Goal: Transaction & Acquisition: Purchase product/service

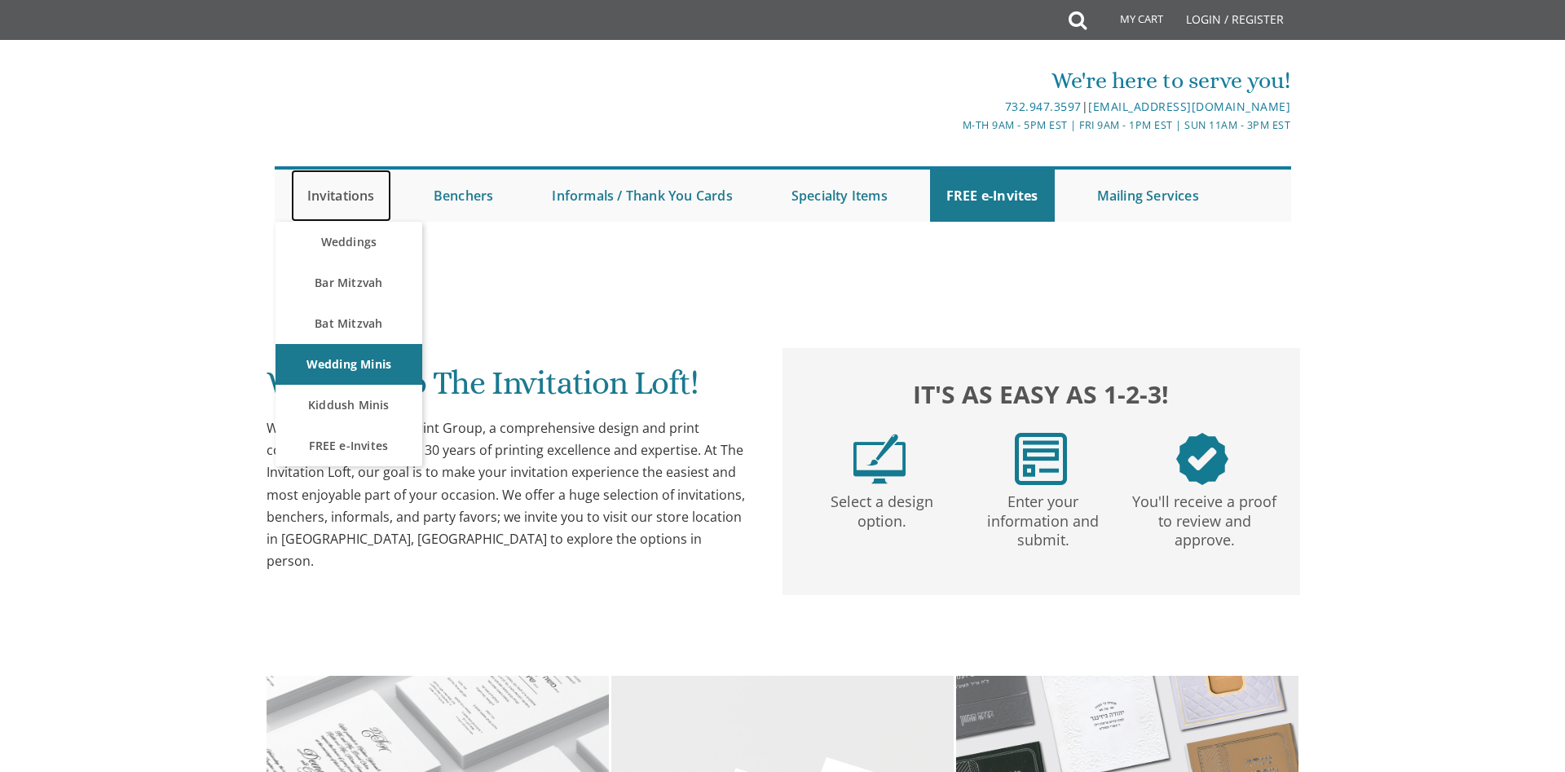
click at [346, 200] on link "Invitations" at bounding box center [341, 196] width 100 height 52
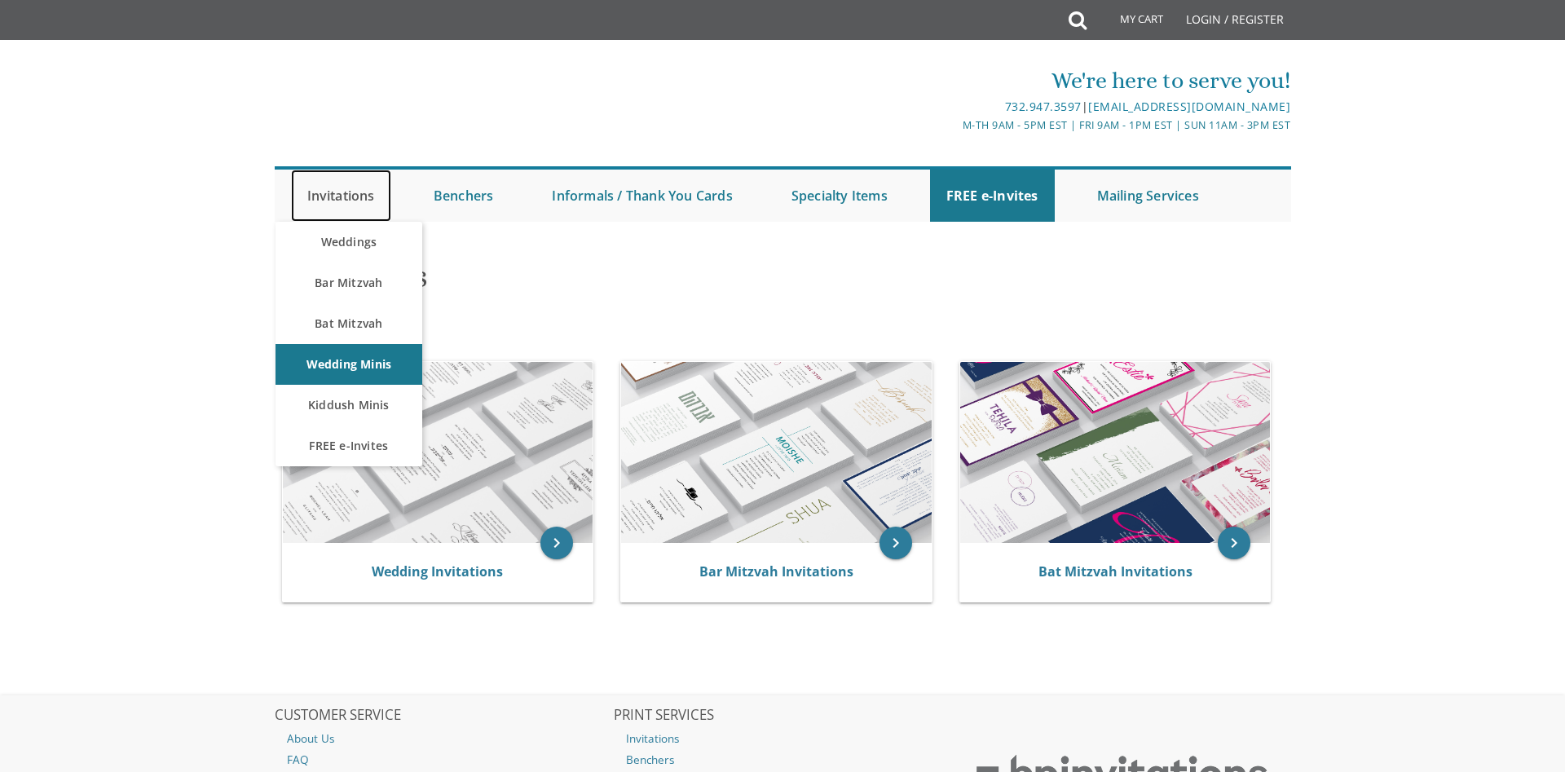
click at [355, 192] on link "Invitations" at bounding box center [341, 196] width 100 height 52
click at [359, 257] on link "Weddings" at bounding box center [349, 242] width 147 height 41
click at [360, 257] on link "Weddings" at bounding box center [349, 242] width 147 height 41
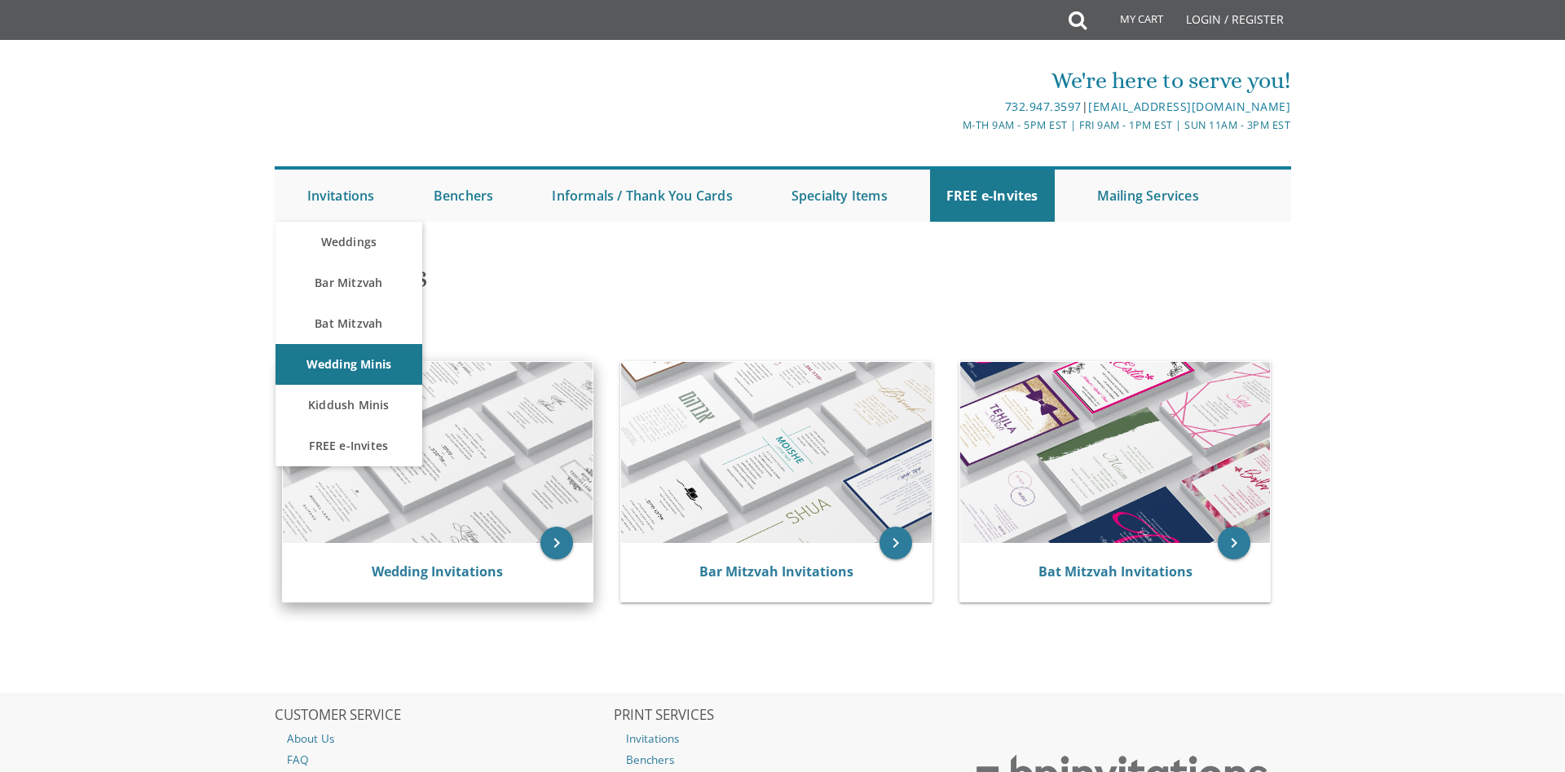
click at [479, 475] on img at bounding box center [438, 452] width 311 height 181
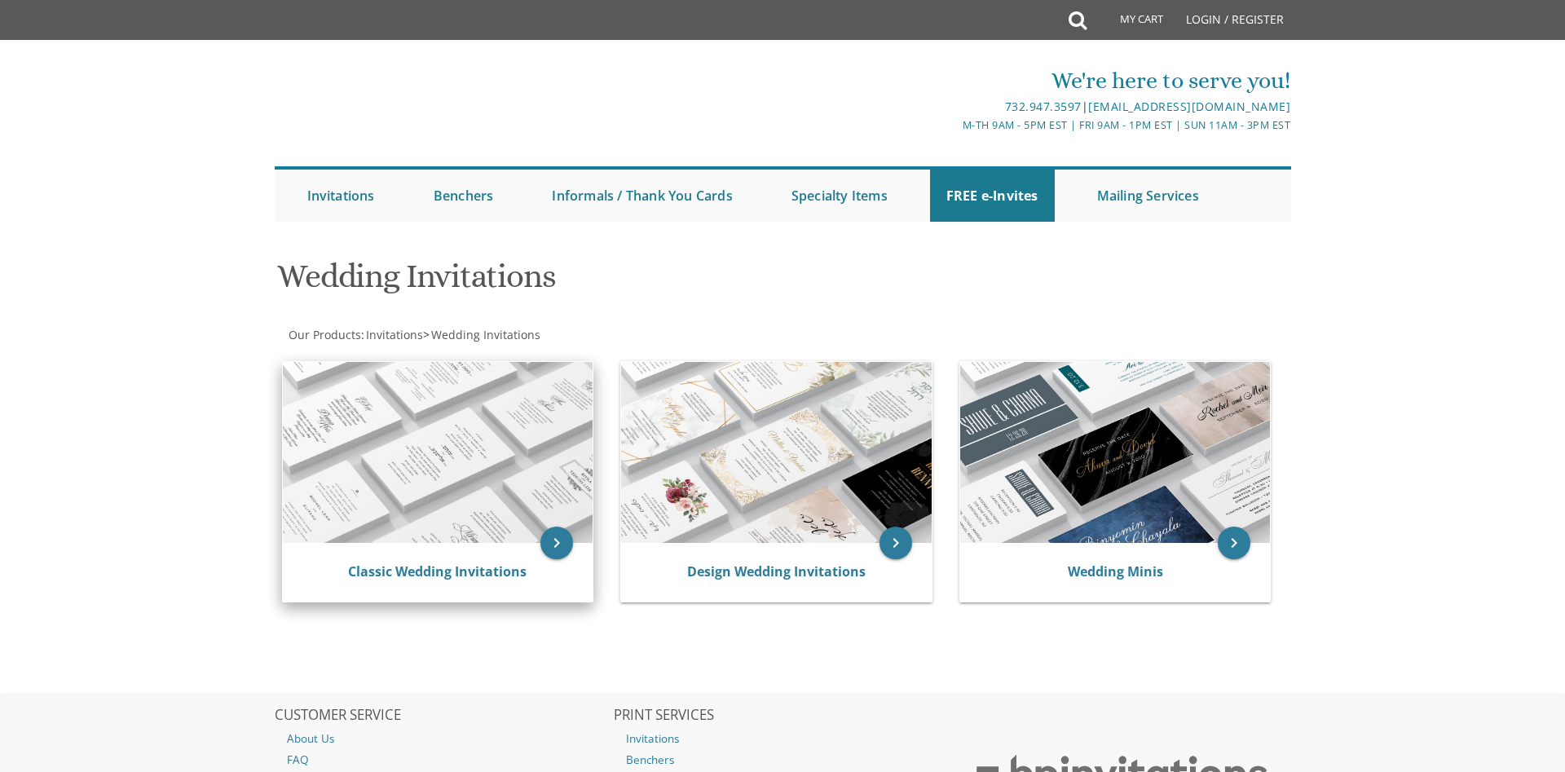
click at [465, 468] on img at bounding box center [438, 452] width 311 height 181
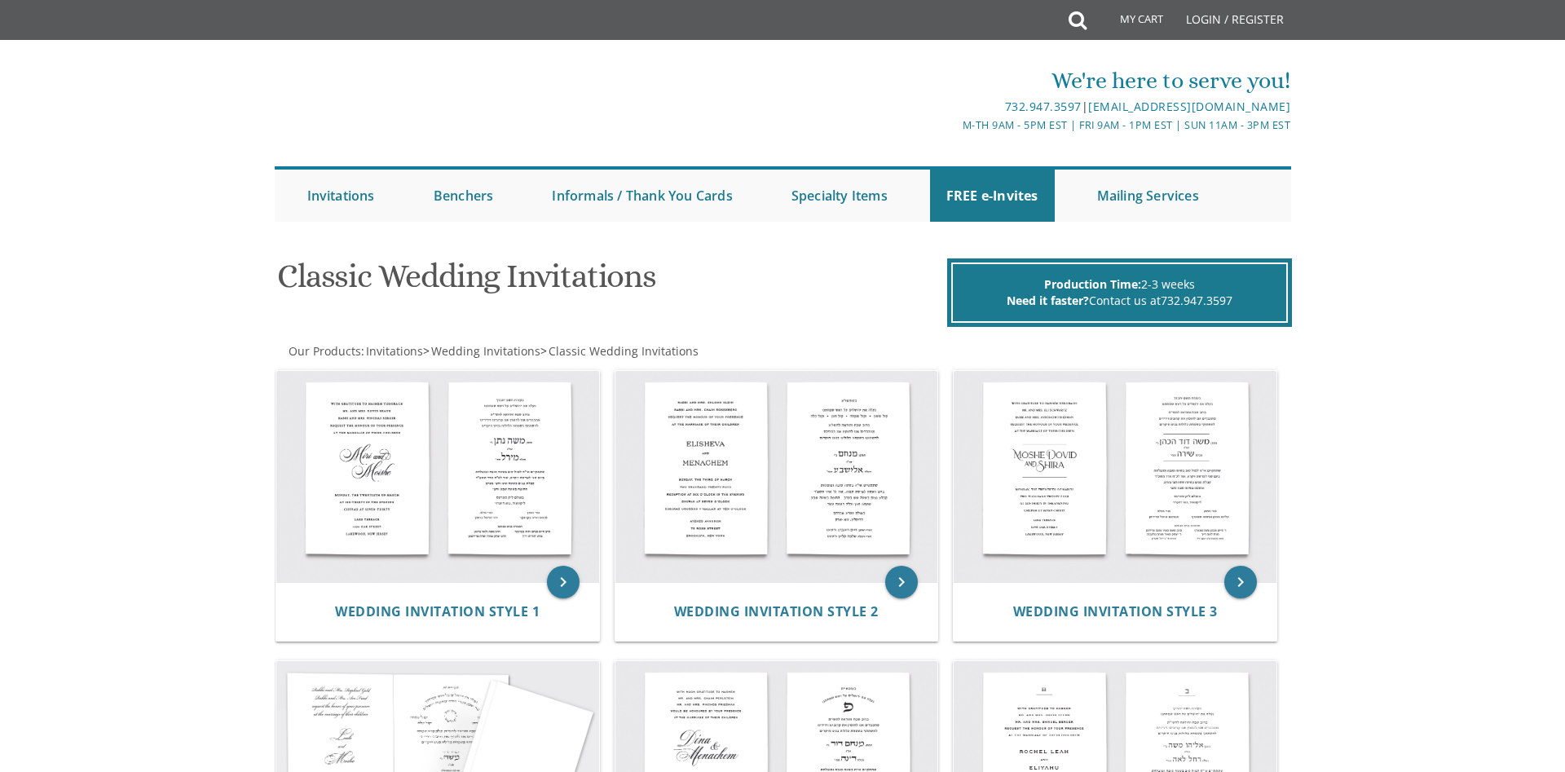
click at [487, 475] on img at bounding box center [437, 477] width 323 height 212
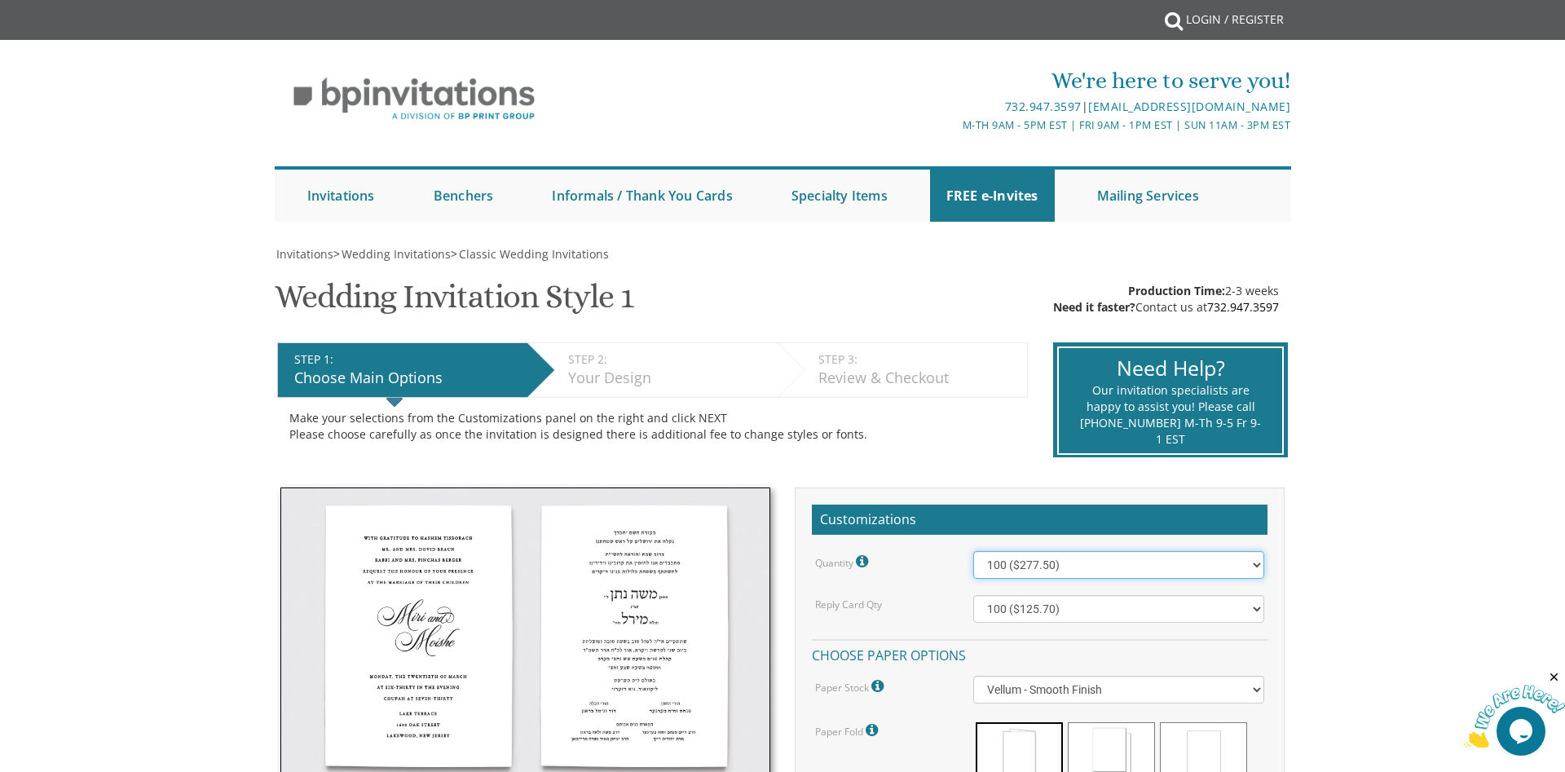
click at [974, 551] on select "100 ($277.50) 200 ($330.45) 300 ($380.65) 400 ($432.70) 500 ($482.10) 600 ($534…" at bounding box center [1120, 565] width 292 height 28
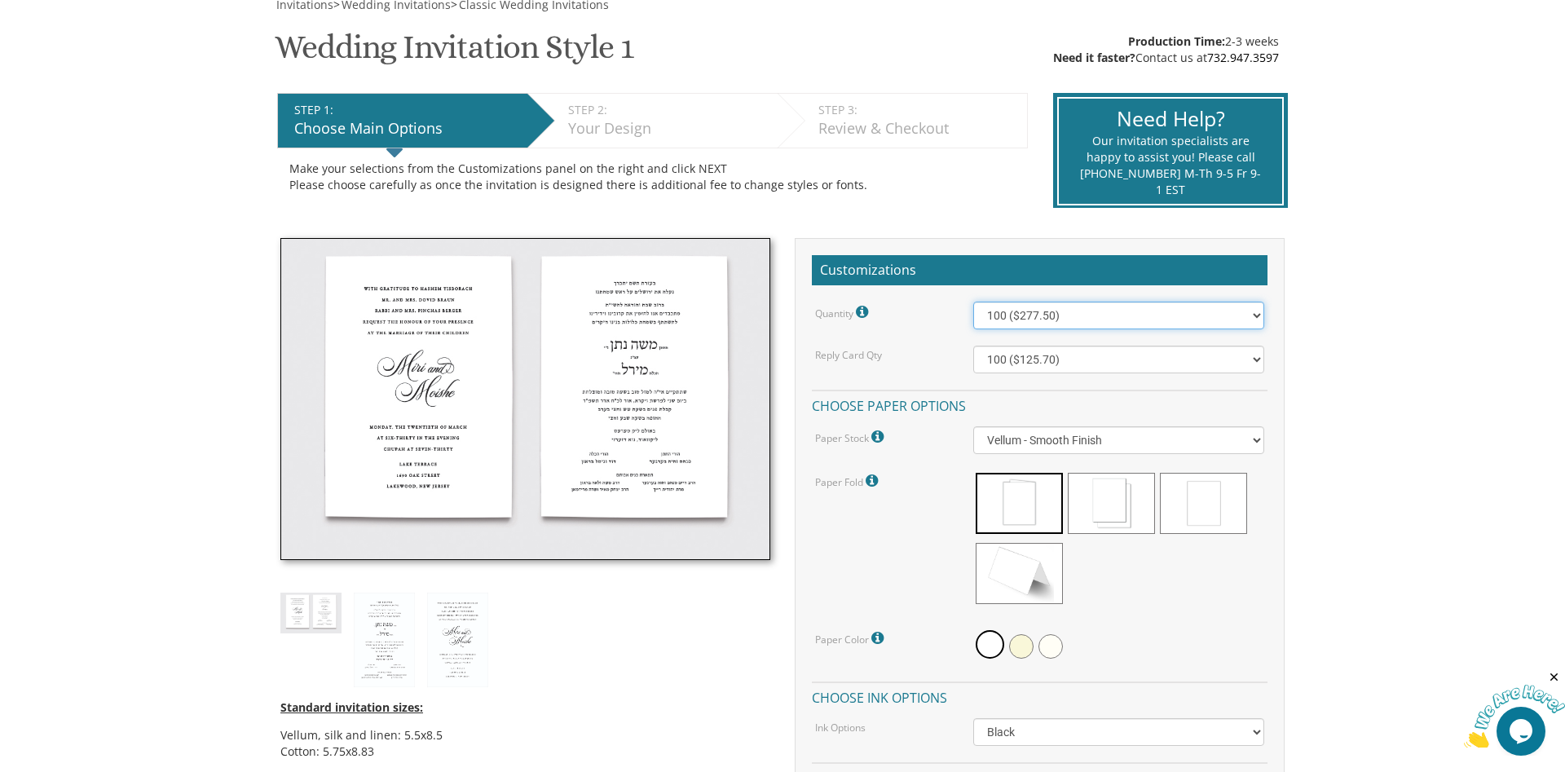
click at [974, 302] on select "100 ($277.50) 200 ($330.45) 300 ($380.65) 400 ($432.70) 500 ($482.10) 600 ($534…" at bounding box center [1120, 316] width 292 height 28
select select "400"
click option "400 ($432.70)" at bounding box center [0, 0] width 0 height 0
click at [974, 346] on select "100 ($125.70) 200 ($150.60) 300 ($177.95) 400 ($270.70) 500 ($225.30) 600 ($249…" at bounding box center [1120, 360] width 292 height 28
select select "400"
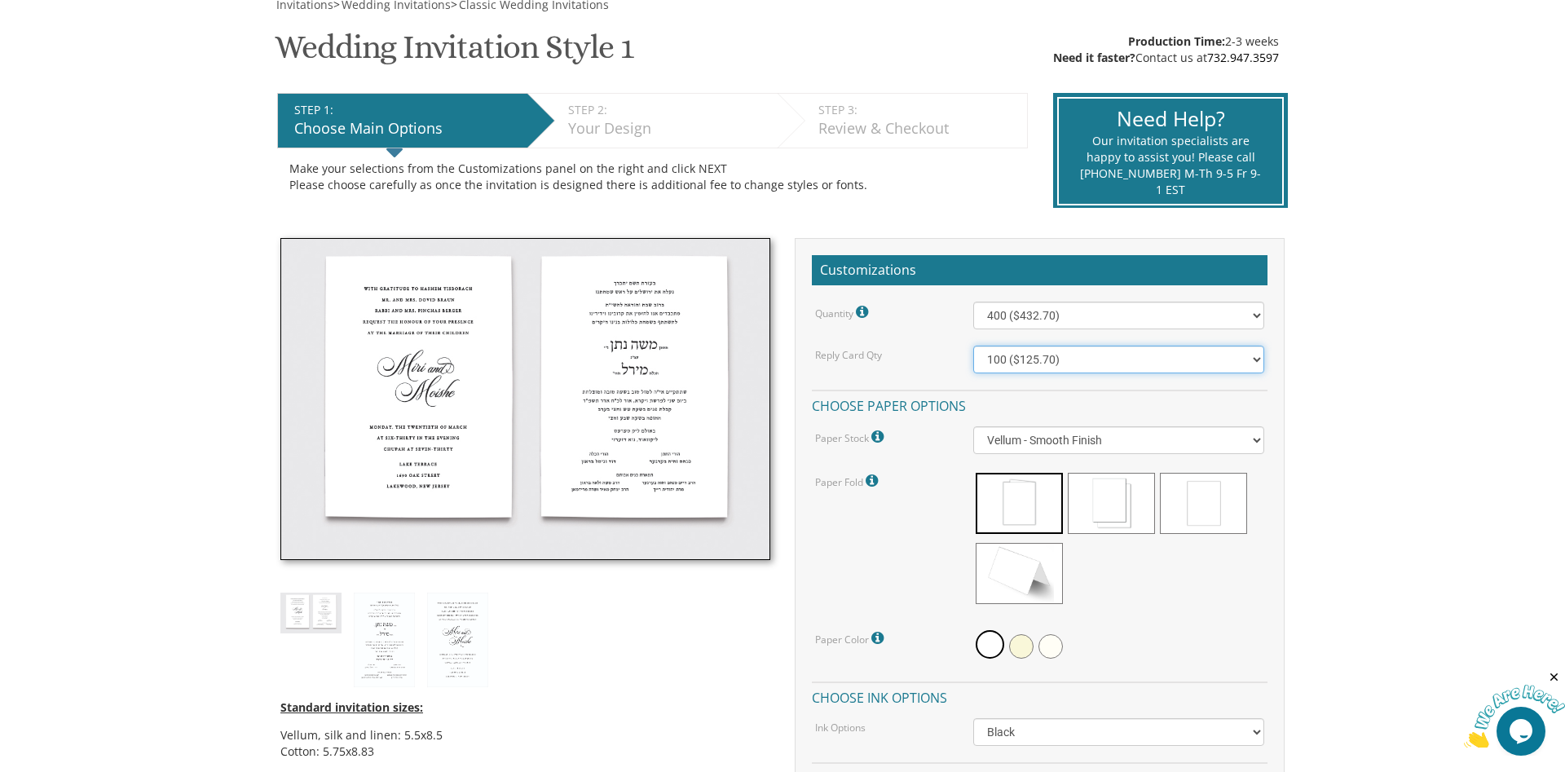
click option "400 ($270.70)" at bounding box center [0, 0] width 0 height 0
